Goal: Information Seeking & Learning: Learn about a topic

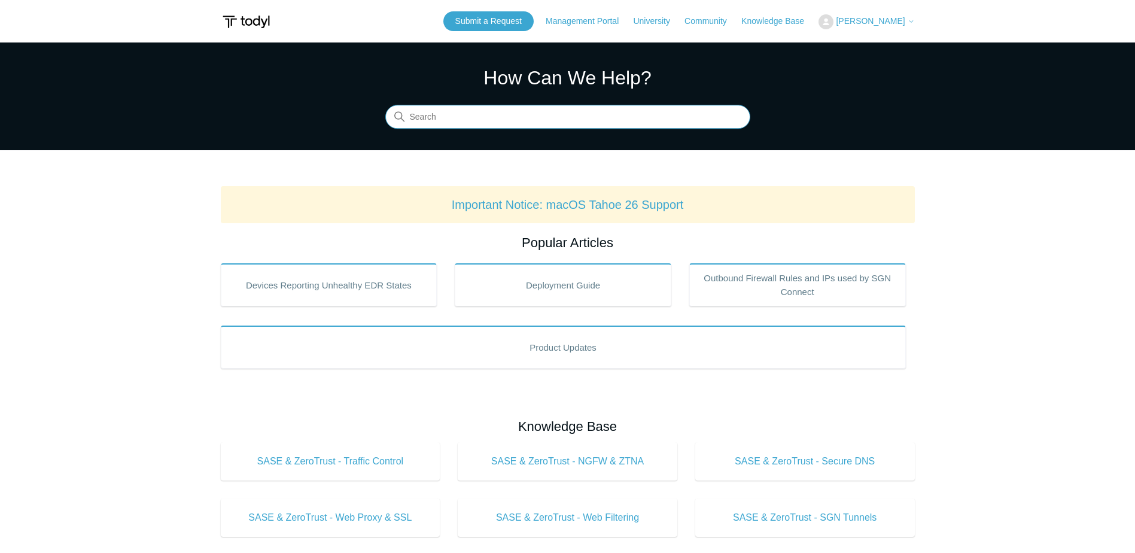
click at [437, 119] on input "Search" at bounding box center [567, 117] width 365 height 24
type input "sase"
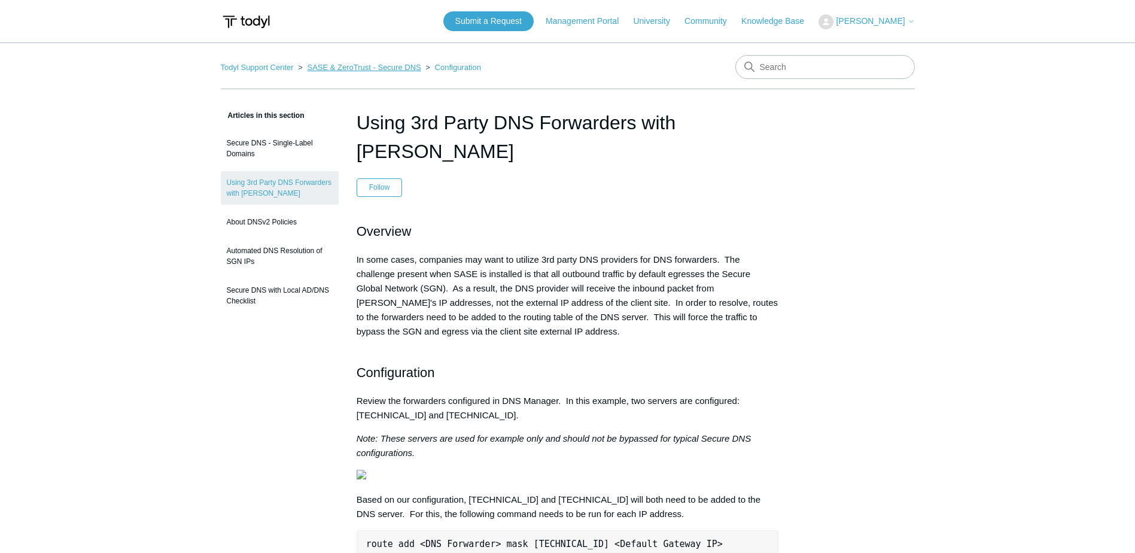
click at [347, 64] on link "SASE & ZeroTrust - Secure DNS" at bounding box center [364, 67] width 114 height 9
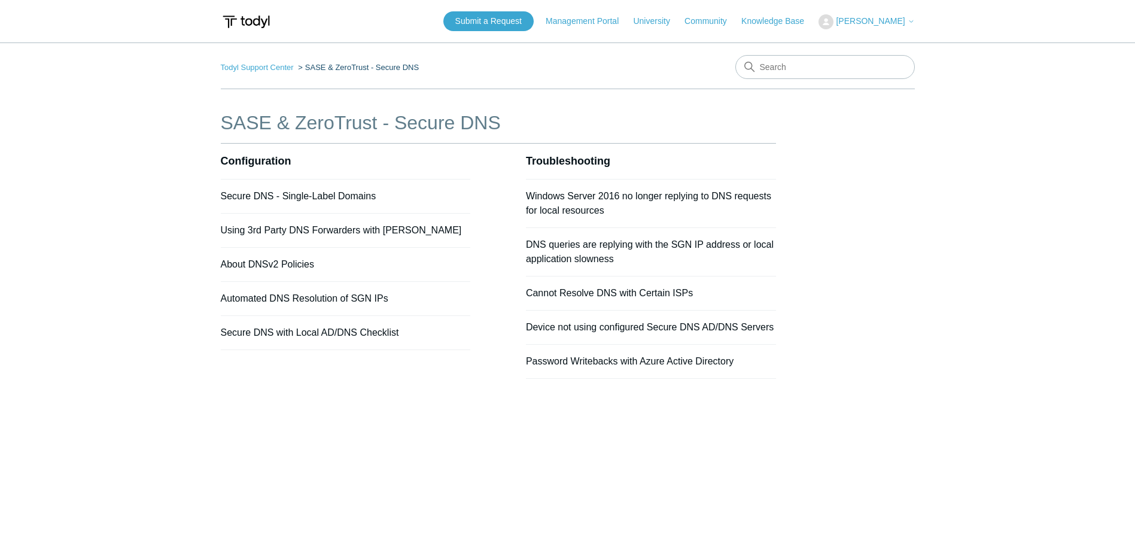
click at [250, 73] on ol "Todyl Support Center SASE & ZeroTrust - Secure DNS" at bounding box center [320, 67] width 199 height 14
drag, startPoint x: 250, startPoint y: 73, endPoint x: 157, endPoint y: 62, distance: 94.0
click at [157, 62] on main "Todyl Support Center SASE & ZeroTrust - Secure DNS SASE & ZeroTrust - Secure DN…" at bounding box center [567, 291] width 1135 height 498
click at [211, 63] on main "Todyl Support Center SASE & ZeroTrust - Secure DNS SASE & ZeroTrust - Secure DN…" at bounding box center [567, 291] width 1135 height 498
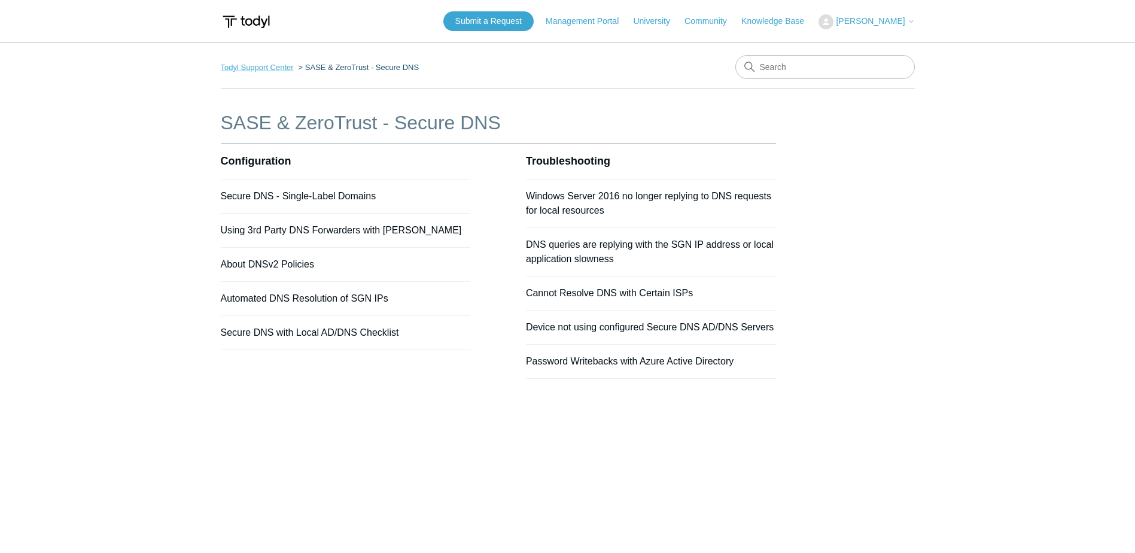
click at [233, 68] on link "Todyl Support Center" at bounding box center [257, 67] width 73 height 9
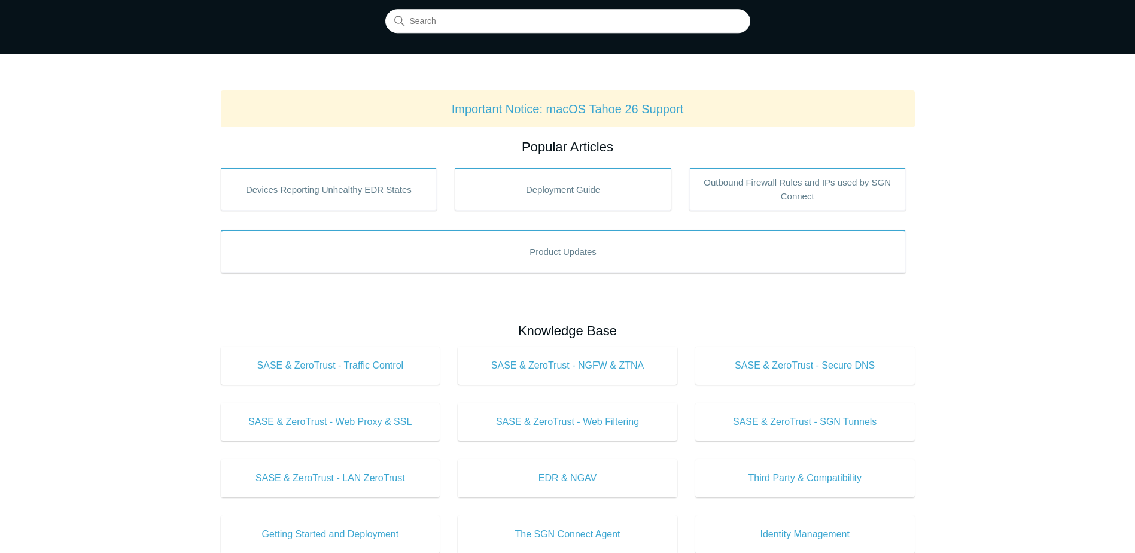
scroll to position [120, 0]
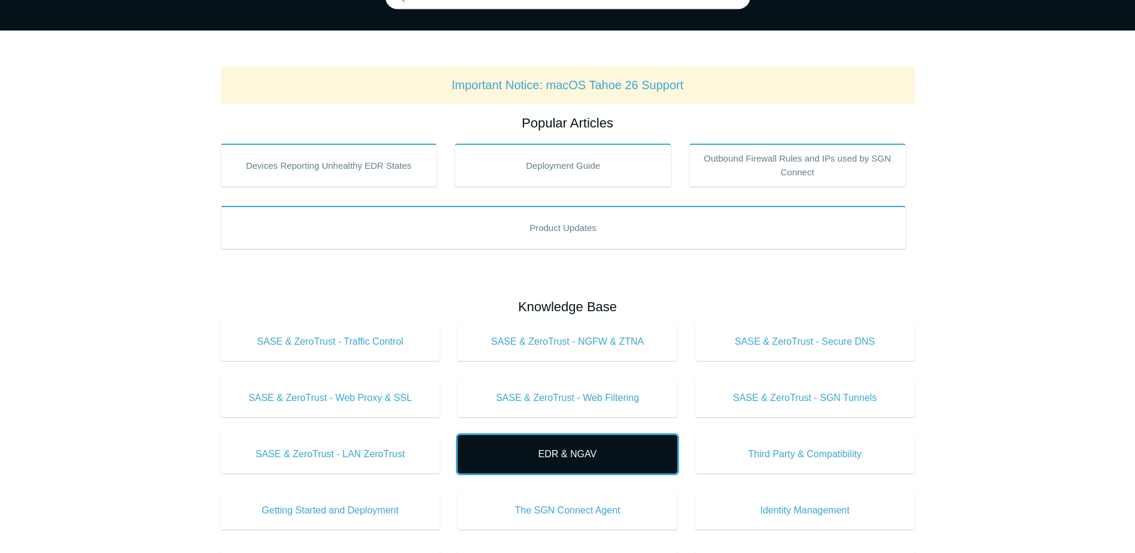
click at [572, 458] on span "EDR & NGAV" at bounding box center [567, 454] width 184 height 14
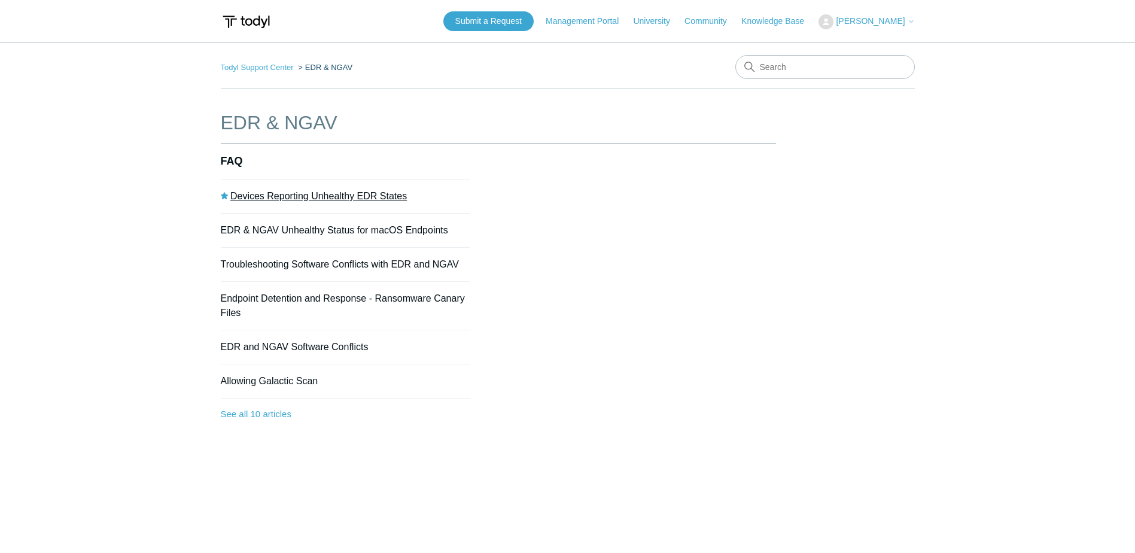
click at [313, 194] on link "Devices Reporting Unhealthy EDR States" at bounding box center [318, 196] width 176 height 10
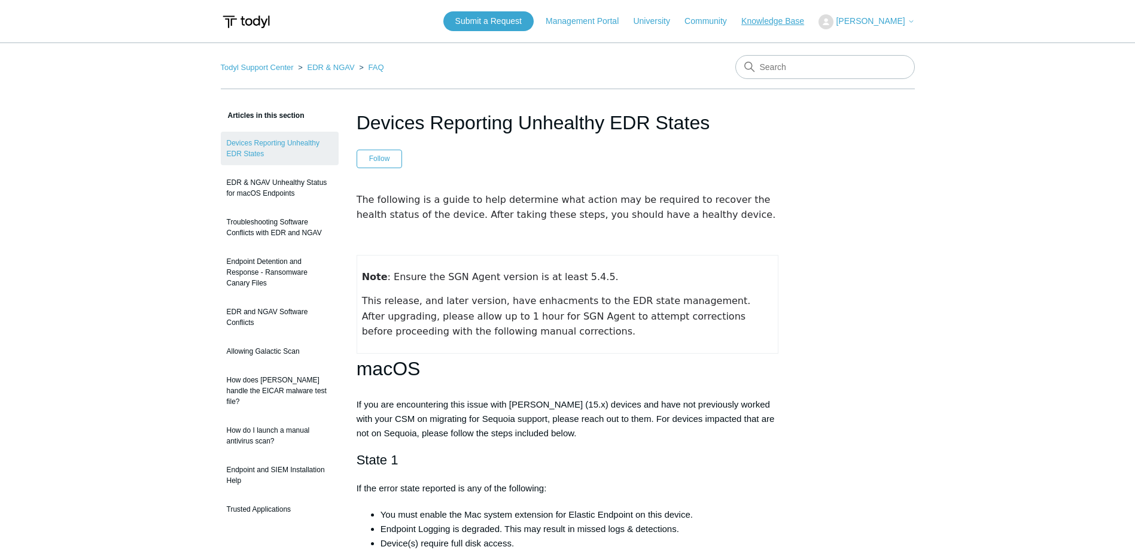
click at [769, 20] on link "Knowledge Base" at bounding box center [778, 21] width 75 height 13
